Goal: Task Accomplishment & Management: Manage account settings

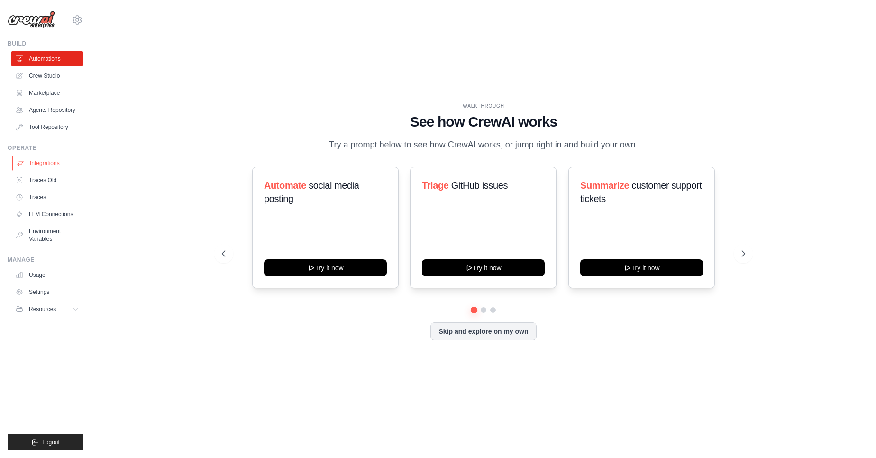
click at [51, 165] on link "Integrations" at bounding box center [48, 162] width 72 height 15
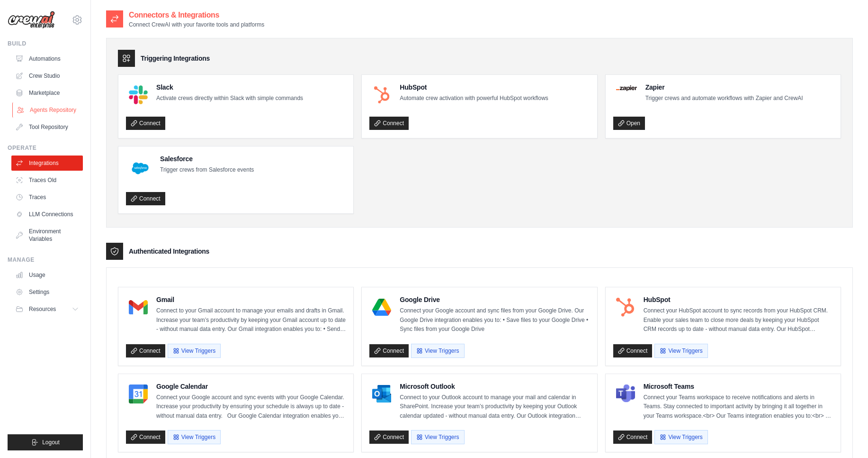
click at [56, 115] on link "Agents Repository" at bounding box center [48, 109] width 72 height 15
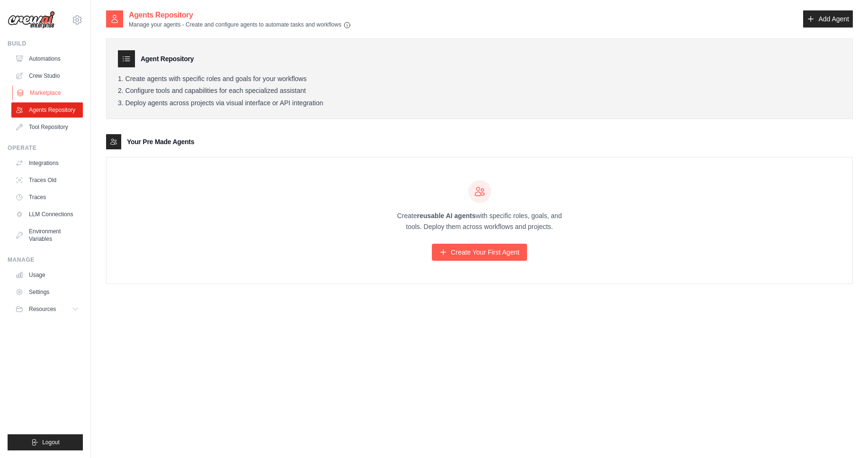
click at [50, 90] on link "Marketplace" at bounding box center [48, 92] width 72 height 15
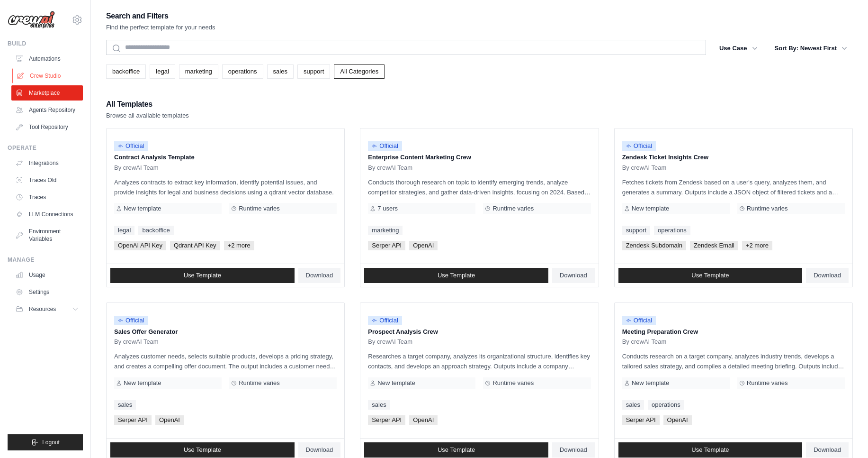
click at [65, 72] on link "Crew Studio" at bounding box center [48, 75] width 72 height 15
click at [77, 19] on icon at bounding box center [77, 19] width 11 height 11
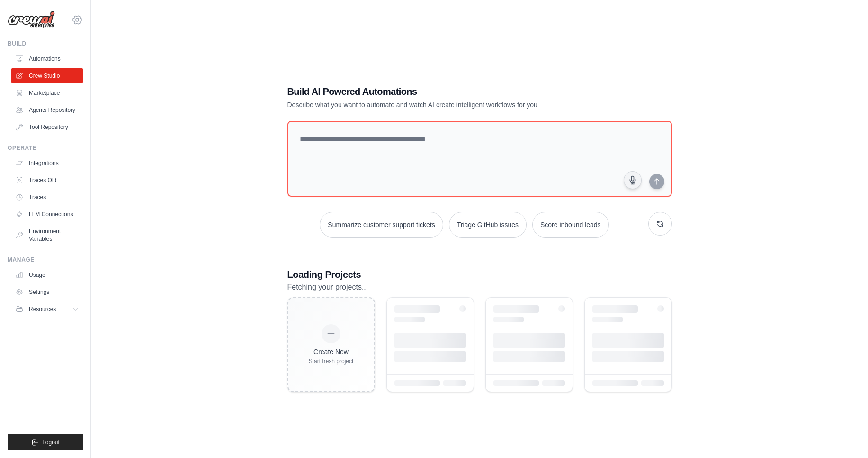
click at [77, 19] on icon at bounding box center [77, 19] width 11 height 11
click at [97, 62] on span "Settings" at bounding box center [118, 58] width 75 height 9
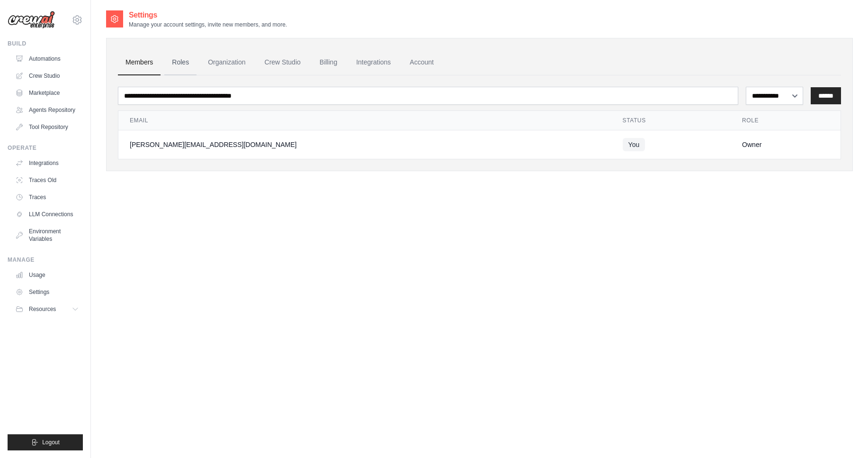
click at [176, 60] on link "Roles" at bounding box center [180, 63] width 32 height 26
click at [212, 63] on link "Organization" at bounding box center [226, 63] width 53 height 26
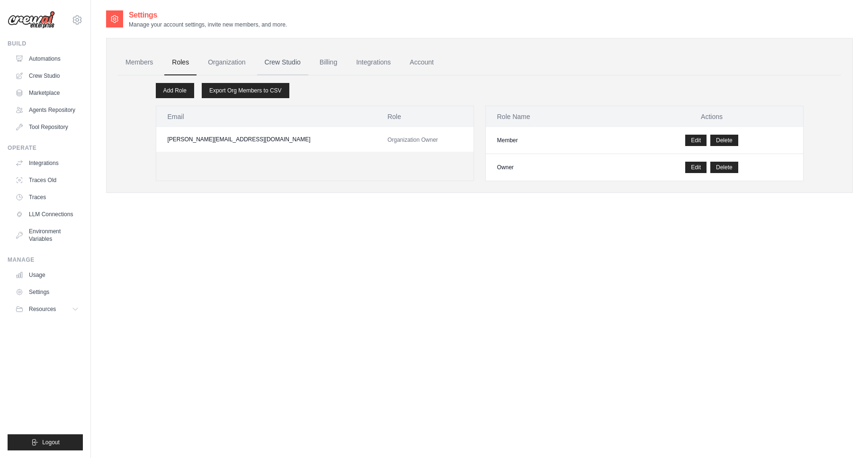
click at [271, 64] on link "Crew Studio" at bounding box center [282, 63] width 51 height 26
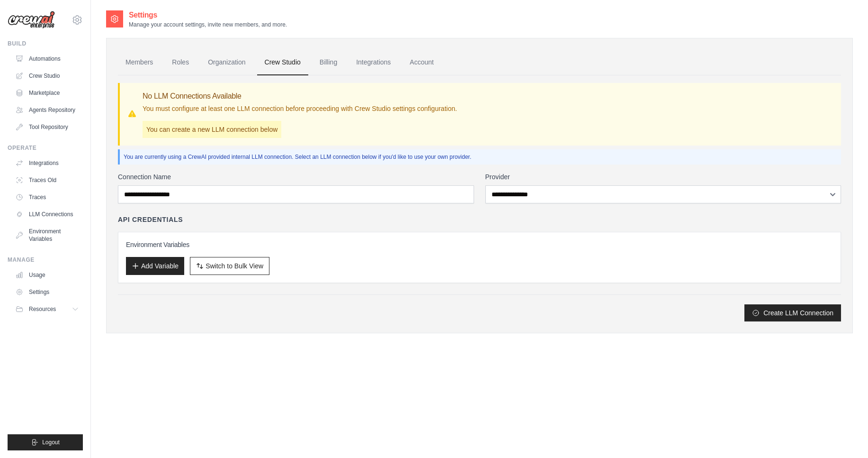
click at [327, 60] on link "Billing" at bounding box center [328, 63] width 33 height 26
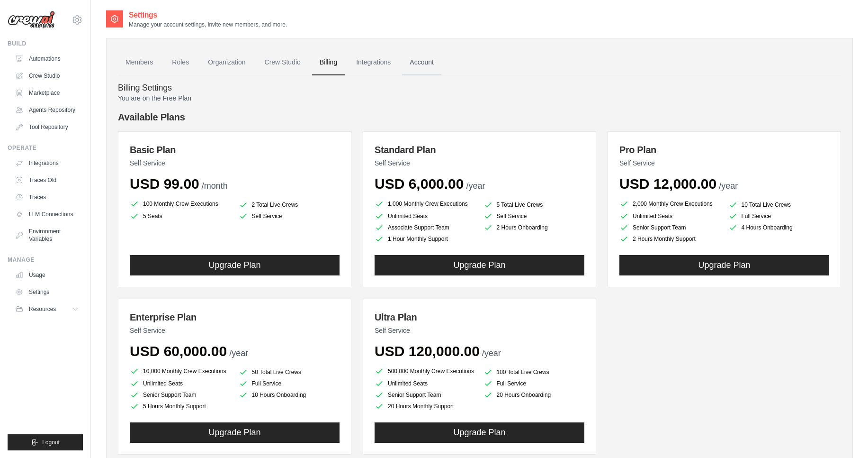
drag, startPoint x: 0, startPoint y: 0, endPoint x: 435, endPoint y: 65, distance: 439.8
click at [435, 65] on link "Account" at bounding box center [421, 63] width 39 height 26
